Goal: Information Seeking & Learning: Learn about a topic

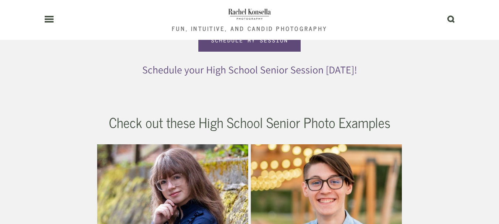
scroll to position [1567, 0]
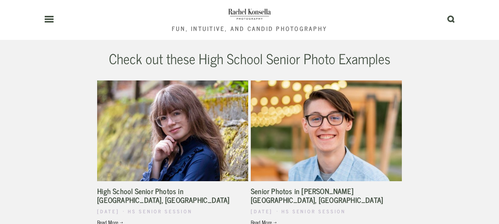
click at [114, 219] on link "Read More →" at bounding box center [172, 222] width 151 height 7
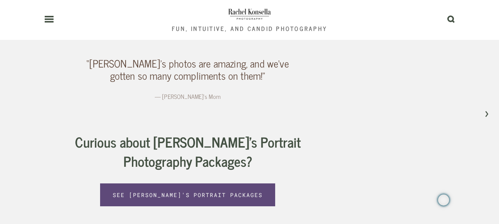
scroll to position [3775, 0]
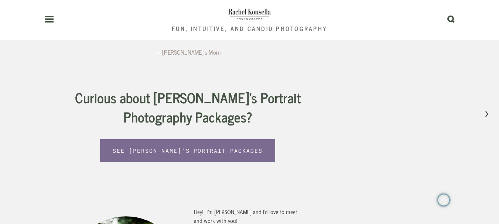
click at [237, 139] on link "See Rachel's Portrait Packages" at bounding box center [187, 150] width 175 height 23
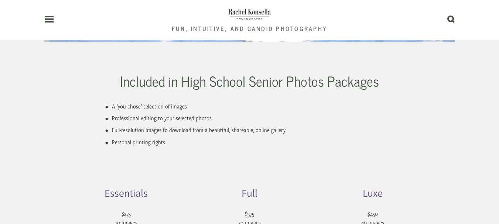
scroll to position [1172, 0]
